Goal: Task Accomplishment & Management: Use online tool/utility

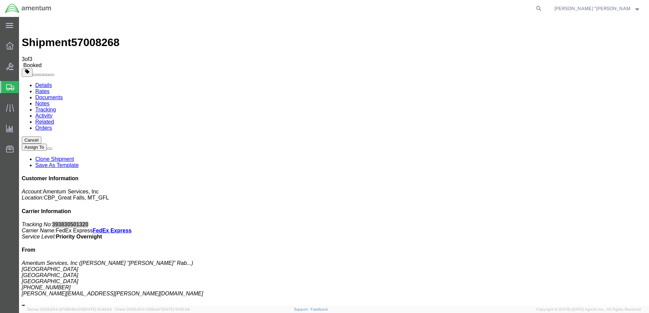
click at [0, 0] on span "Create Shipment" at bounding box center [0, 0] width 0 height 0
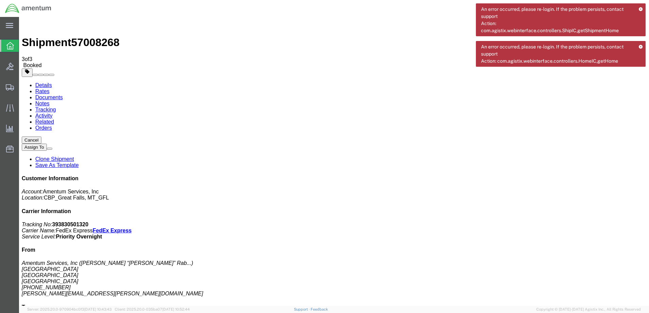
click at [0, 0] on span "Create Shipment" at bounding box center [0, 0] width 0 height 0
